Goal: Information Seeking & Learning: Check status

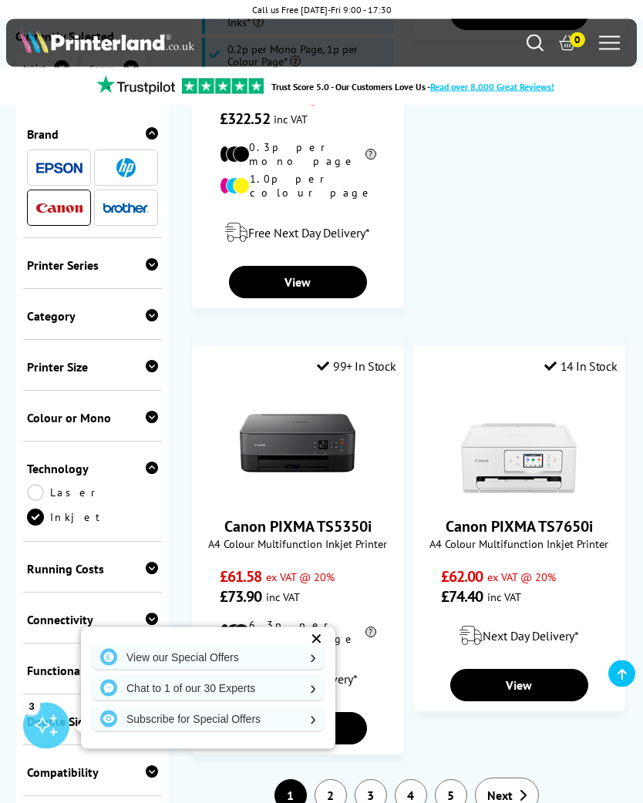
scroll to position [3443, 0]
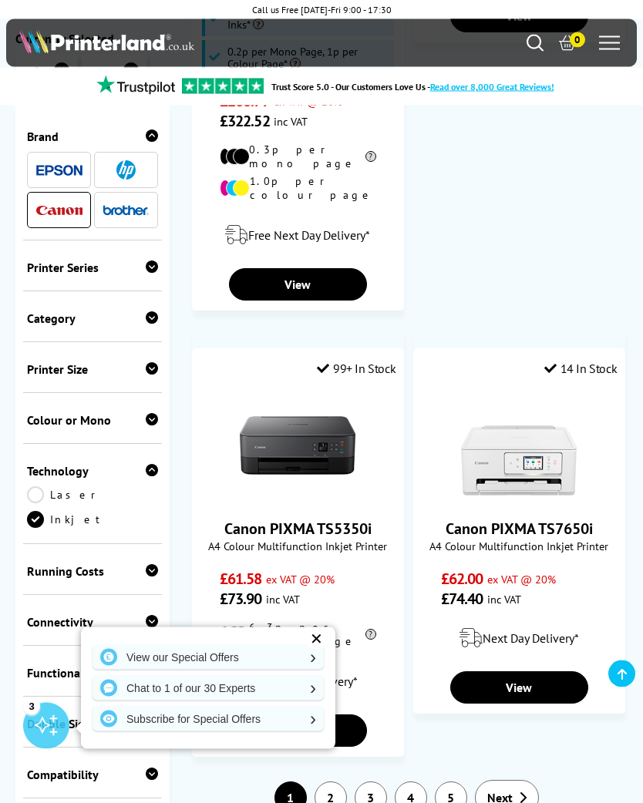
scroll to position [3409, 0]
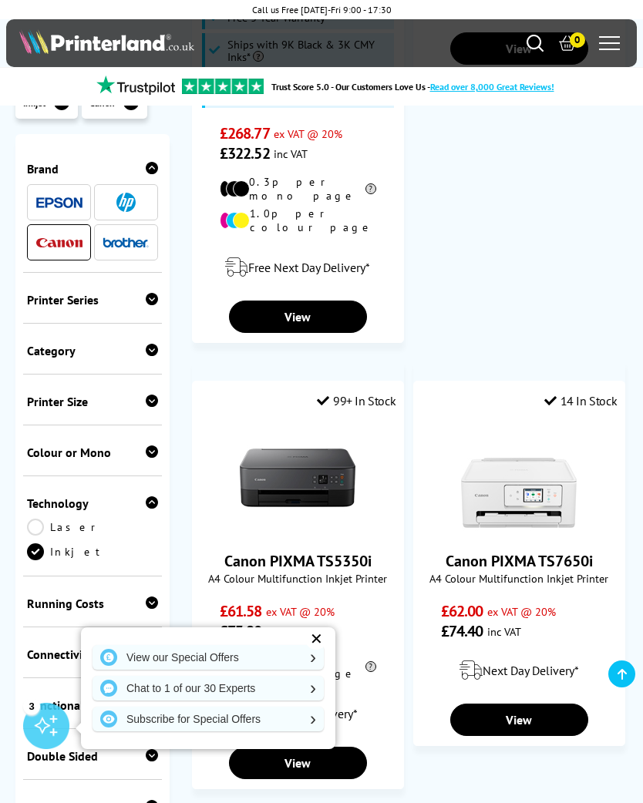
click at [553, 704] on link "View" at bounding box center [519, 720] width 138 height 32
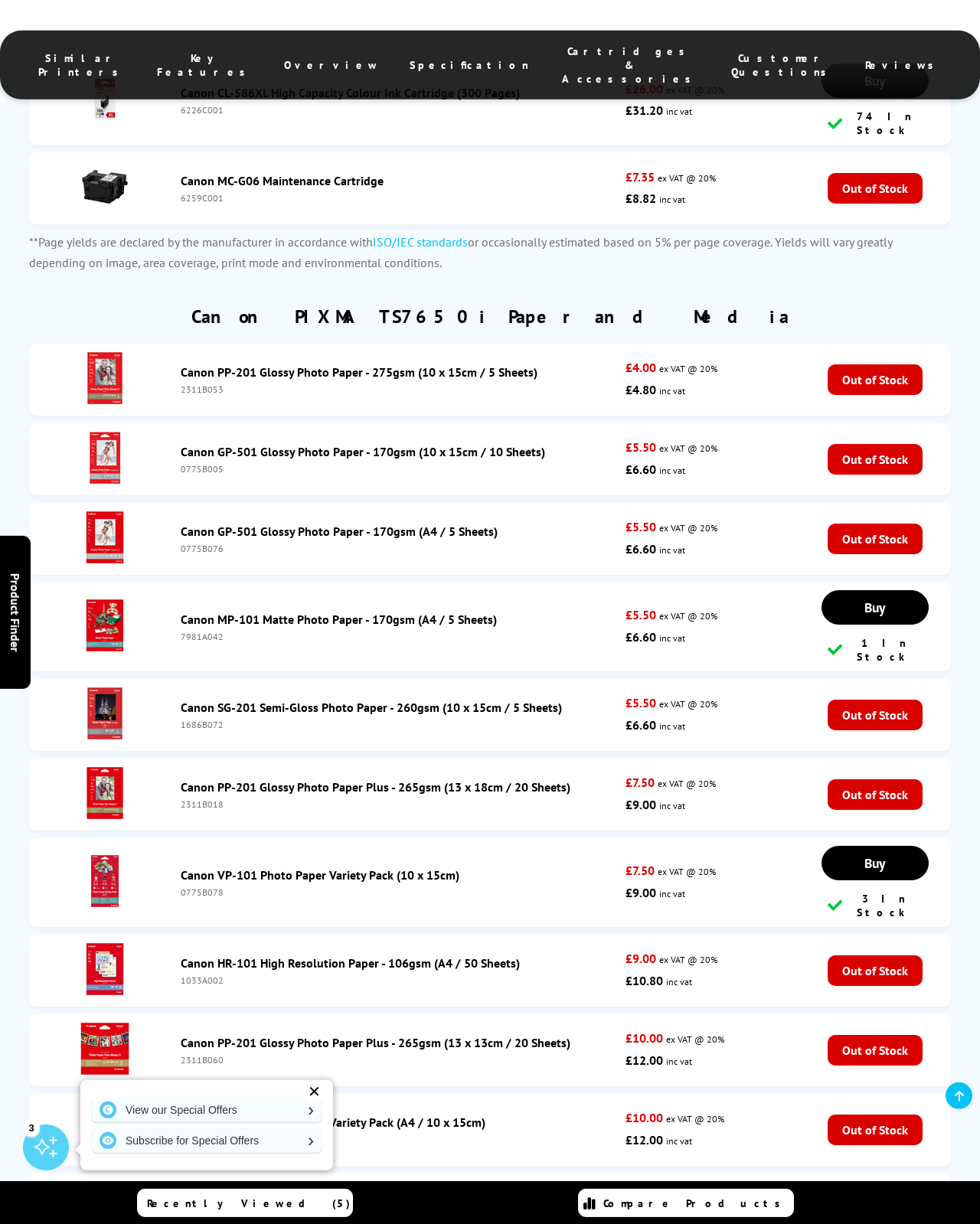
scroll to position [4760, 0]
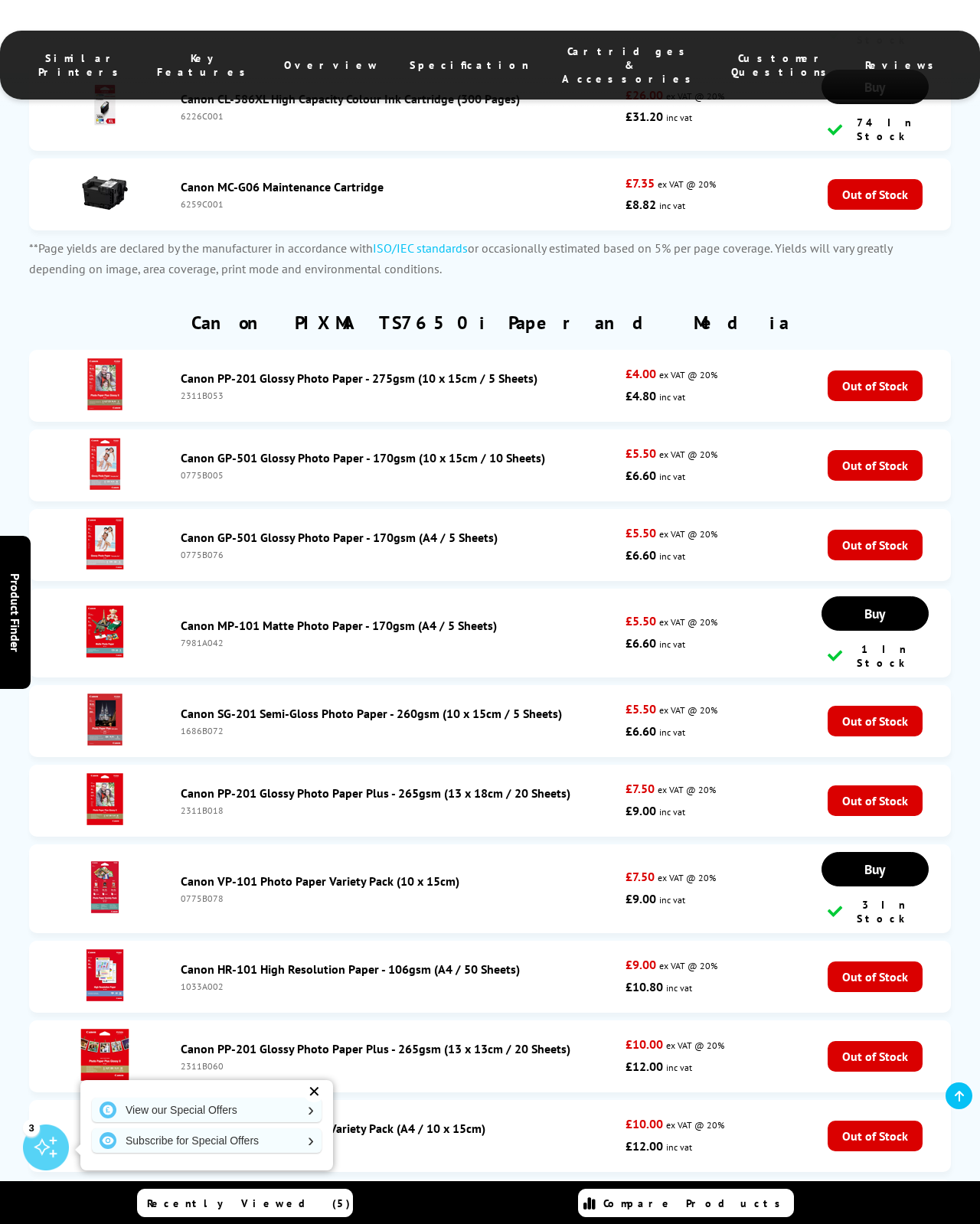
click at [204, 311] on div "Canon PIXMA TS7650i Paper and Media" at bounding box center [489, 330] width 920 height 39
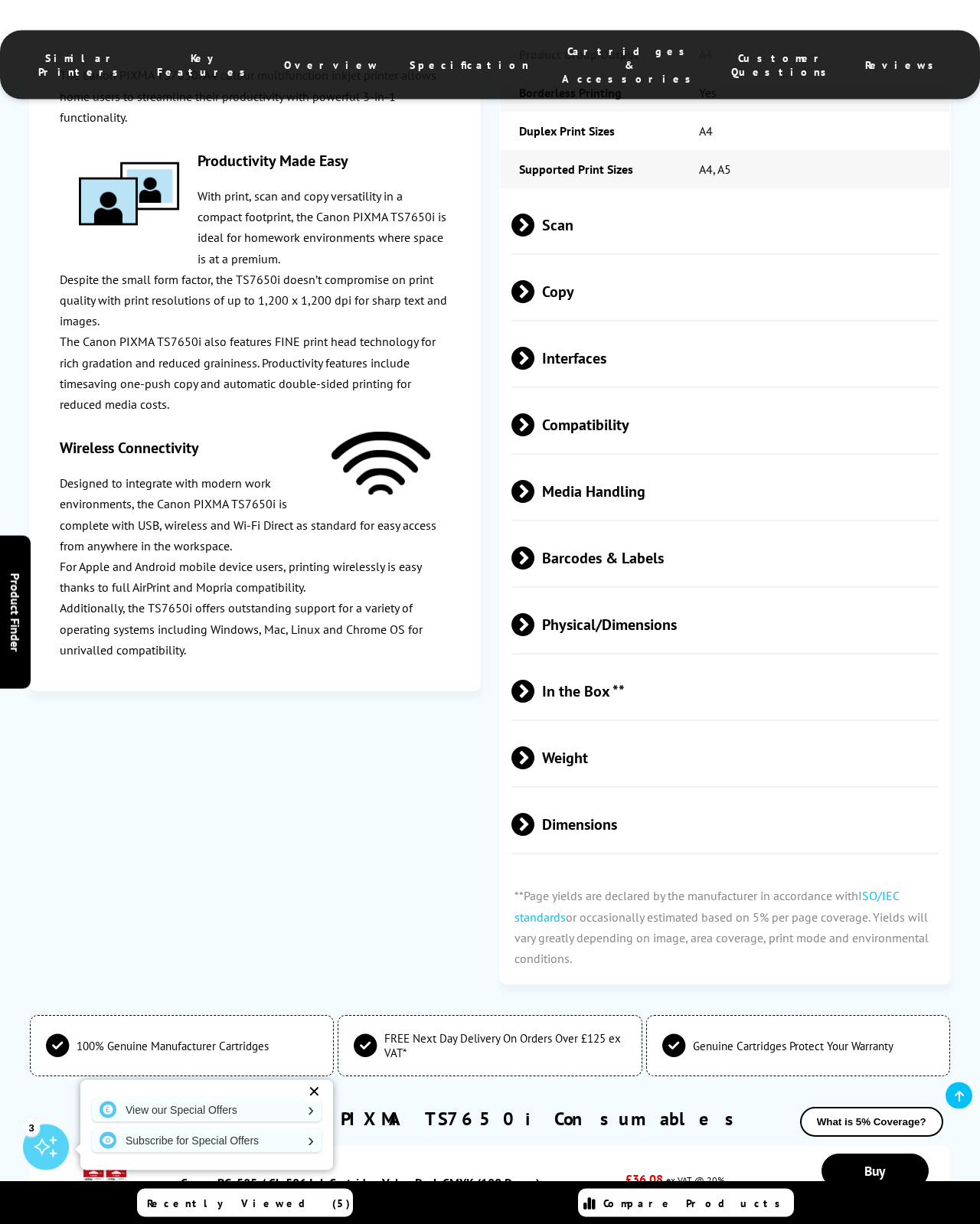
scroll to position [3152, 0]
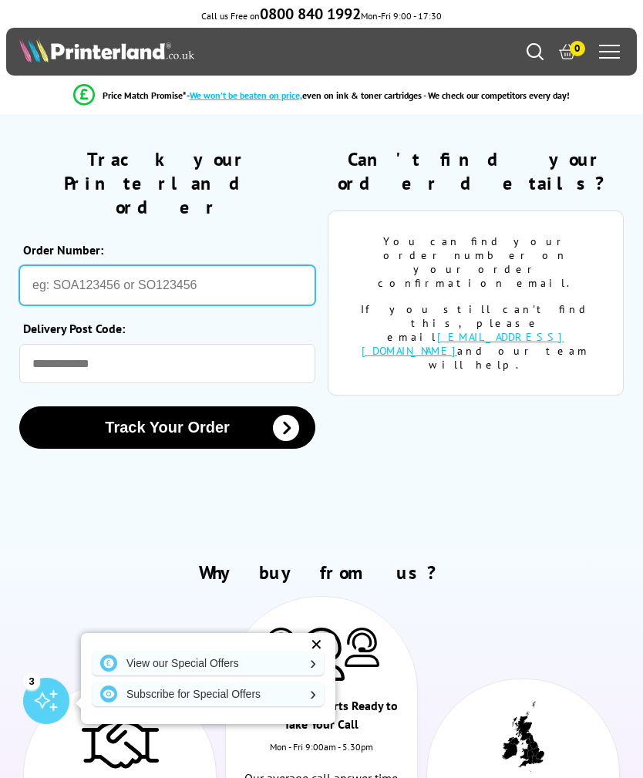
click at [68, 265] on input "Order Number:" at bounding box center [167, 285] width 296 height 40
type input "SOA2970218"
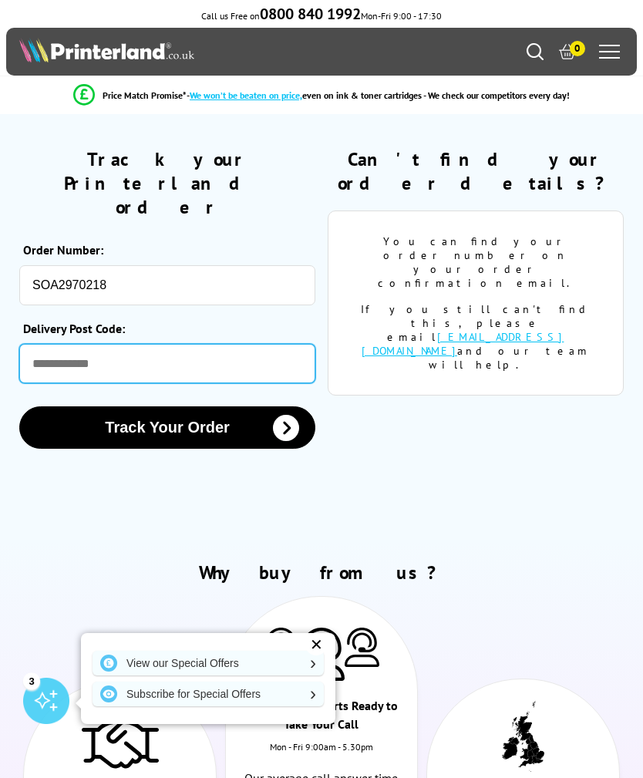
click at [39, 344] on input "Delivery Post Code:" at bounding box center [167, 363] width 296 height 39
type input "*******"
click at [133, 406] on button "Track Your Order" at bounding box center [167, 427] width 296 height 42
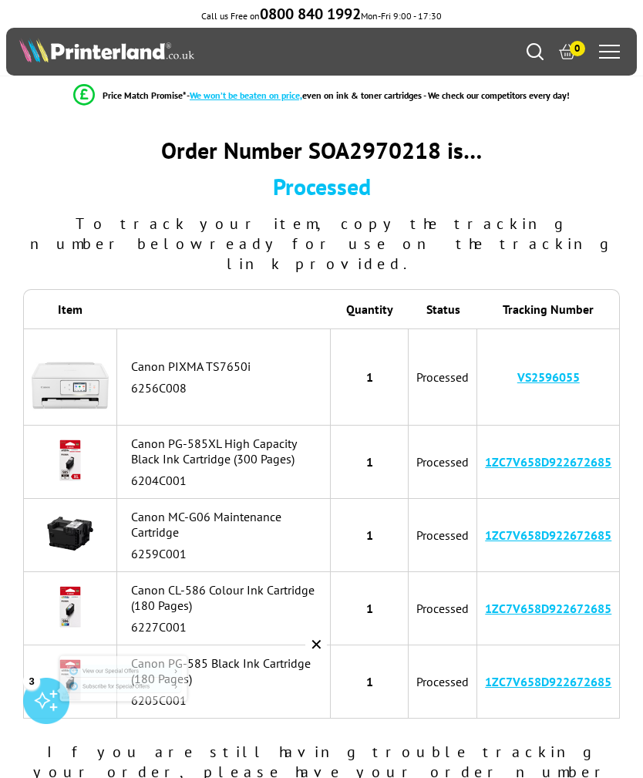
click at [567, 369] on link "VS2596055" at bounding box center [548, 376] width 62 height 15
click at [558, 454] on link "1ZC7V658D922672685" at bounding box center [548, 461] width 126 height 15
